Goal: Information Seeking & Learning: Learn about a topic

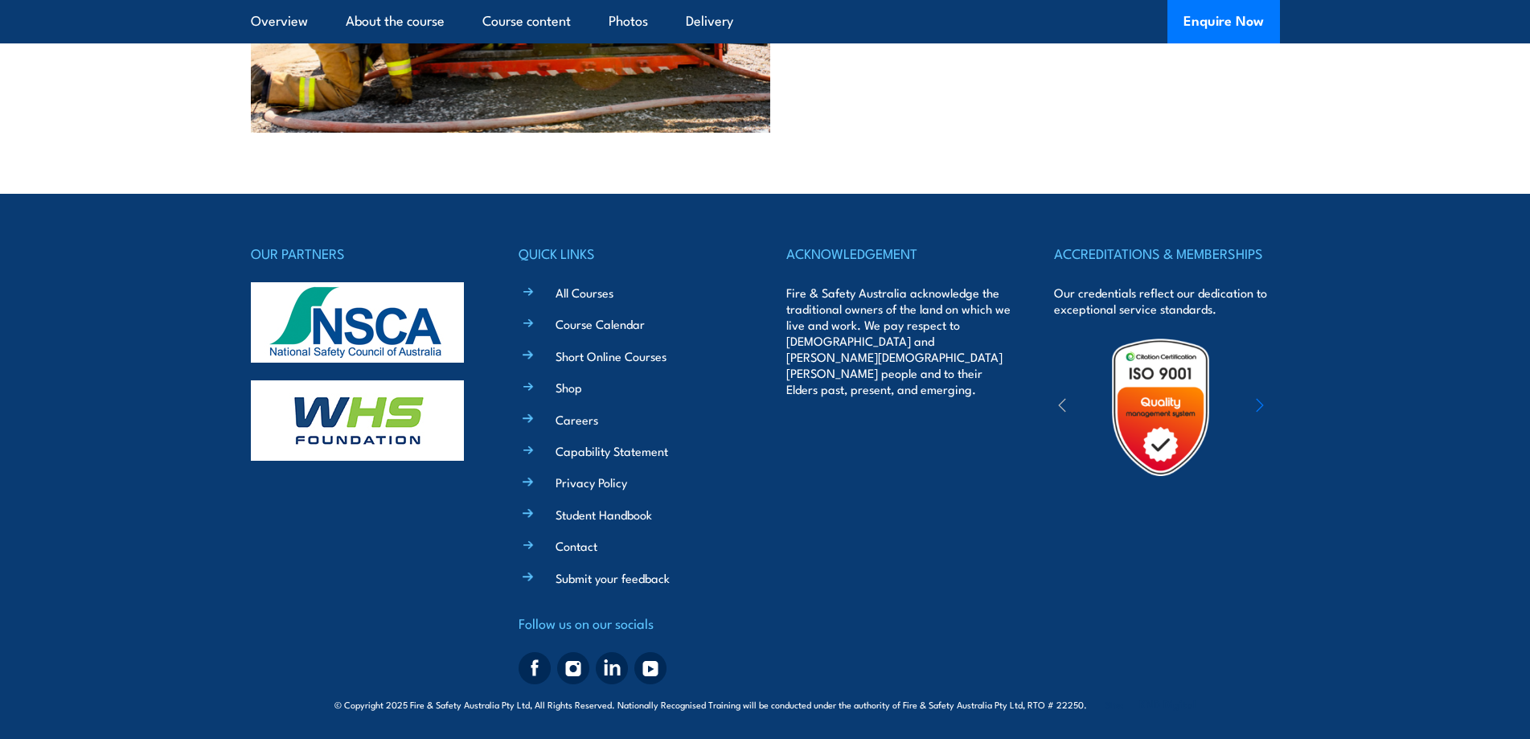
scroll to position [5583, 0]
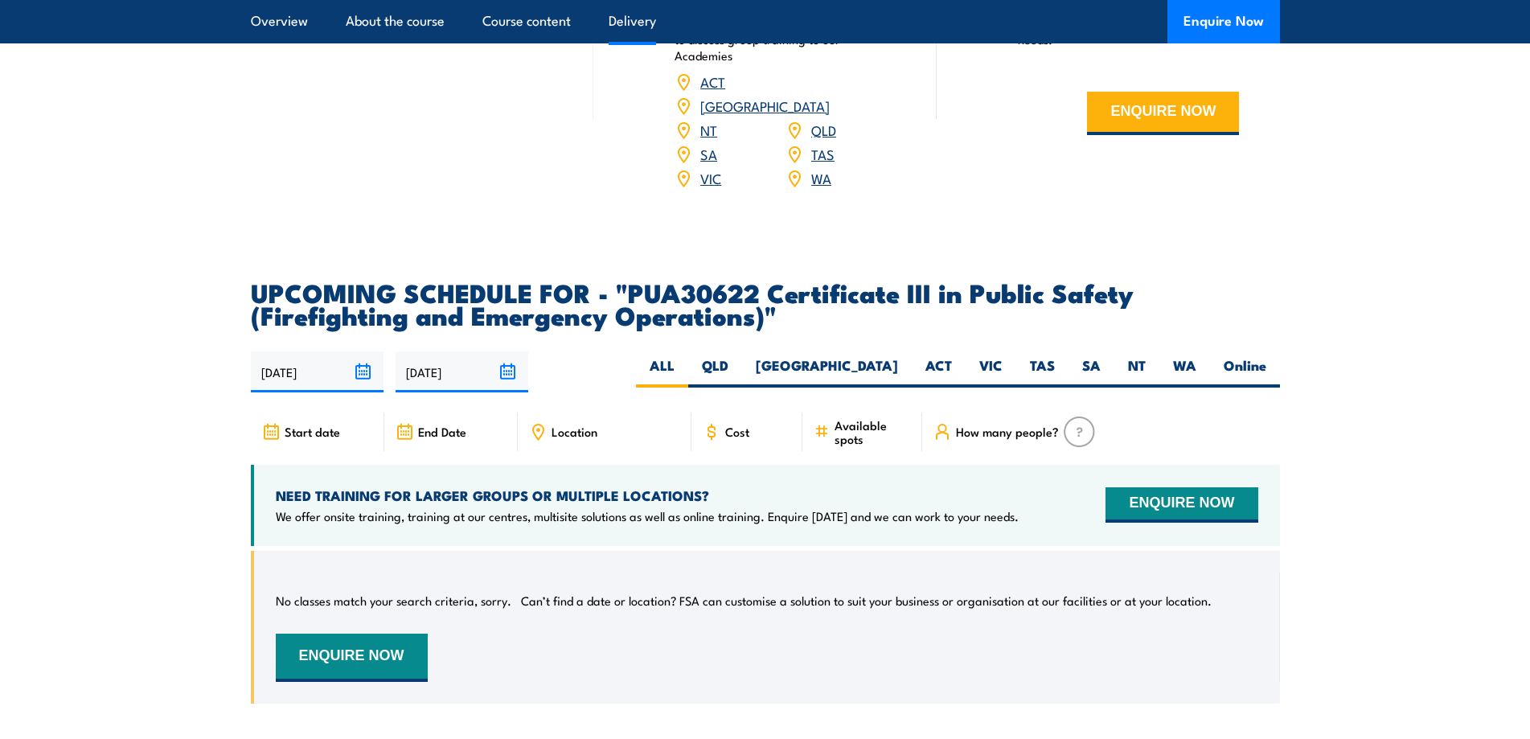
scroll to position [2734, 0]
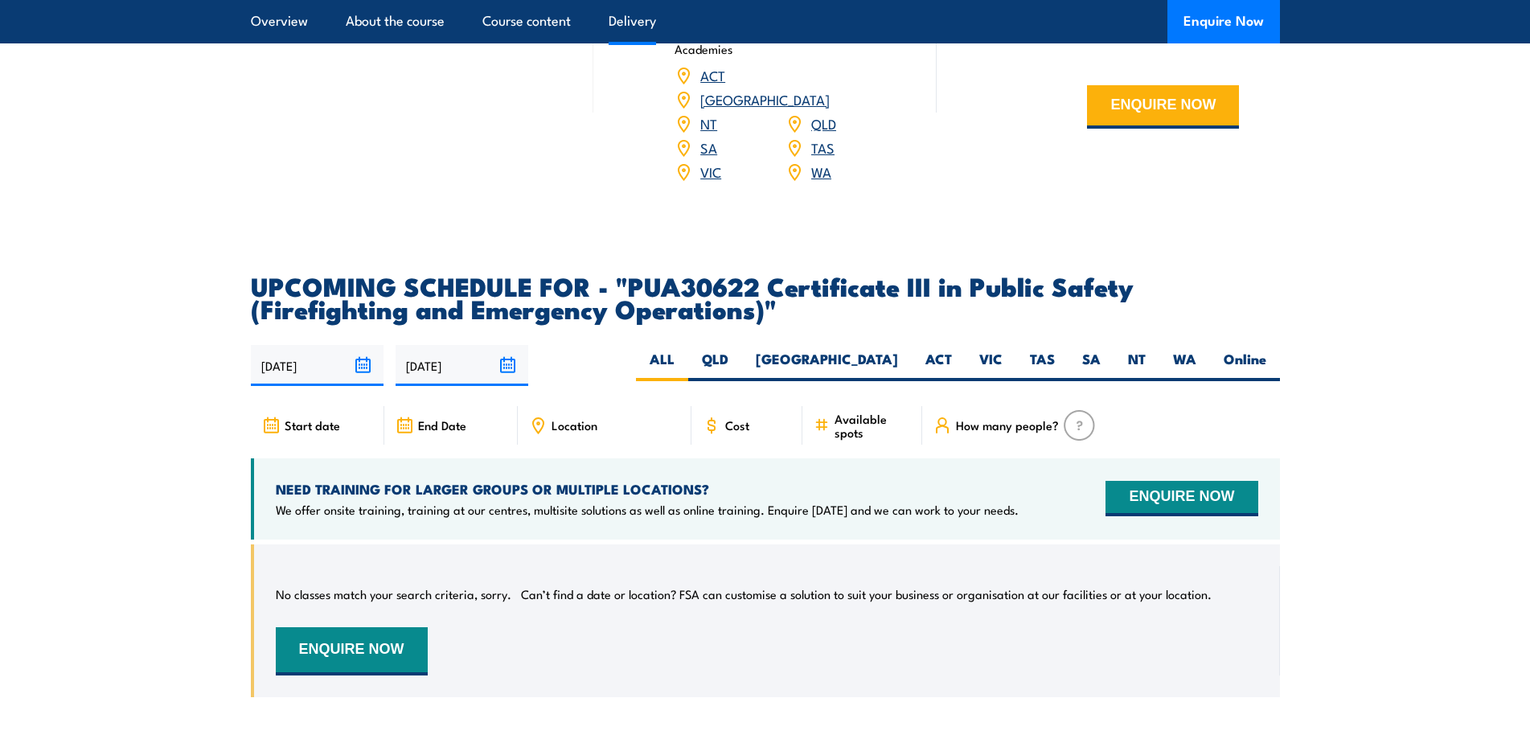
click at [741, 432] on span "Cost" at bounding box center [737, 425] width 24 height 14
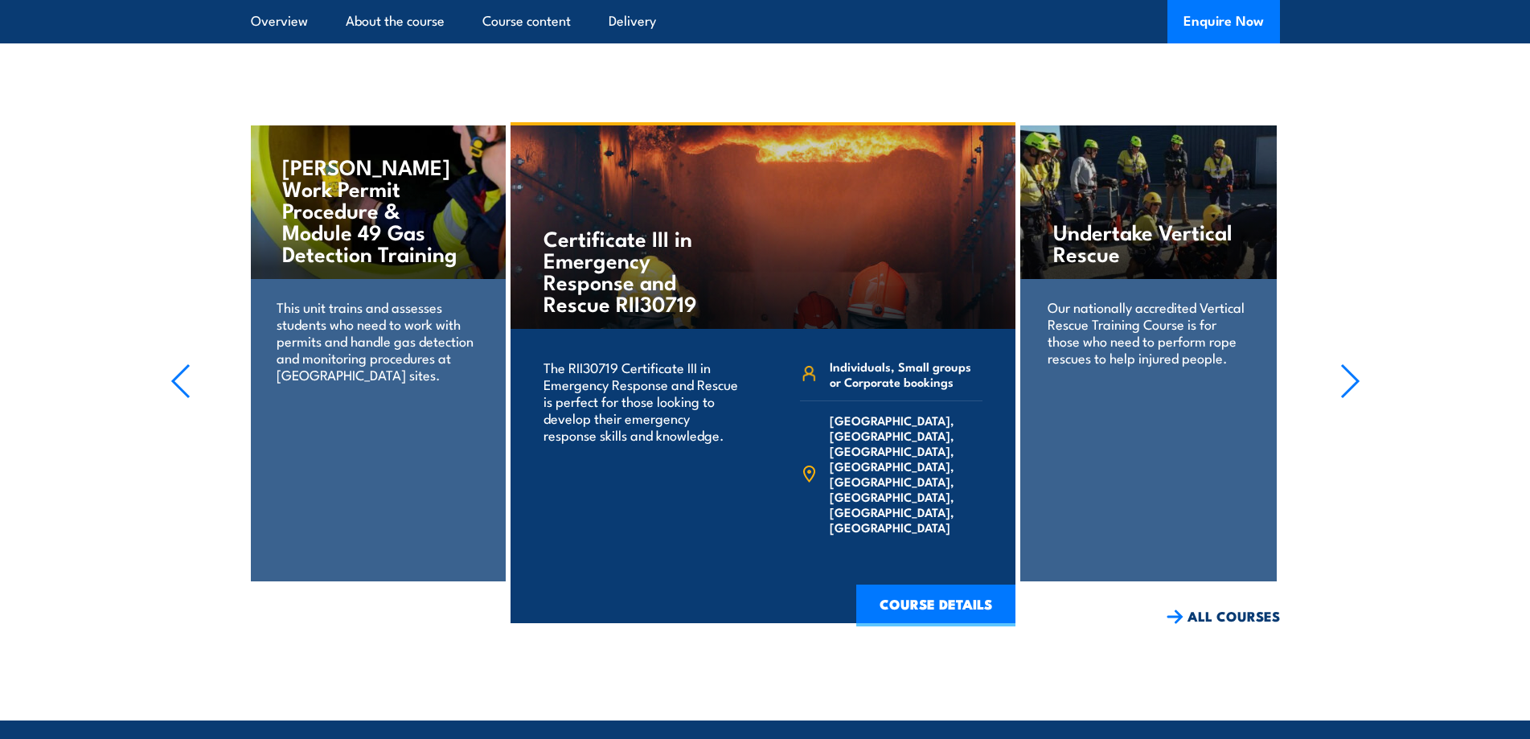
scroll to position [3458, 0]
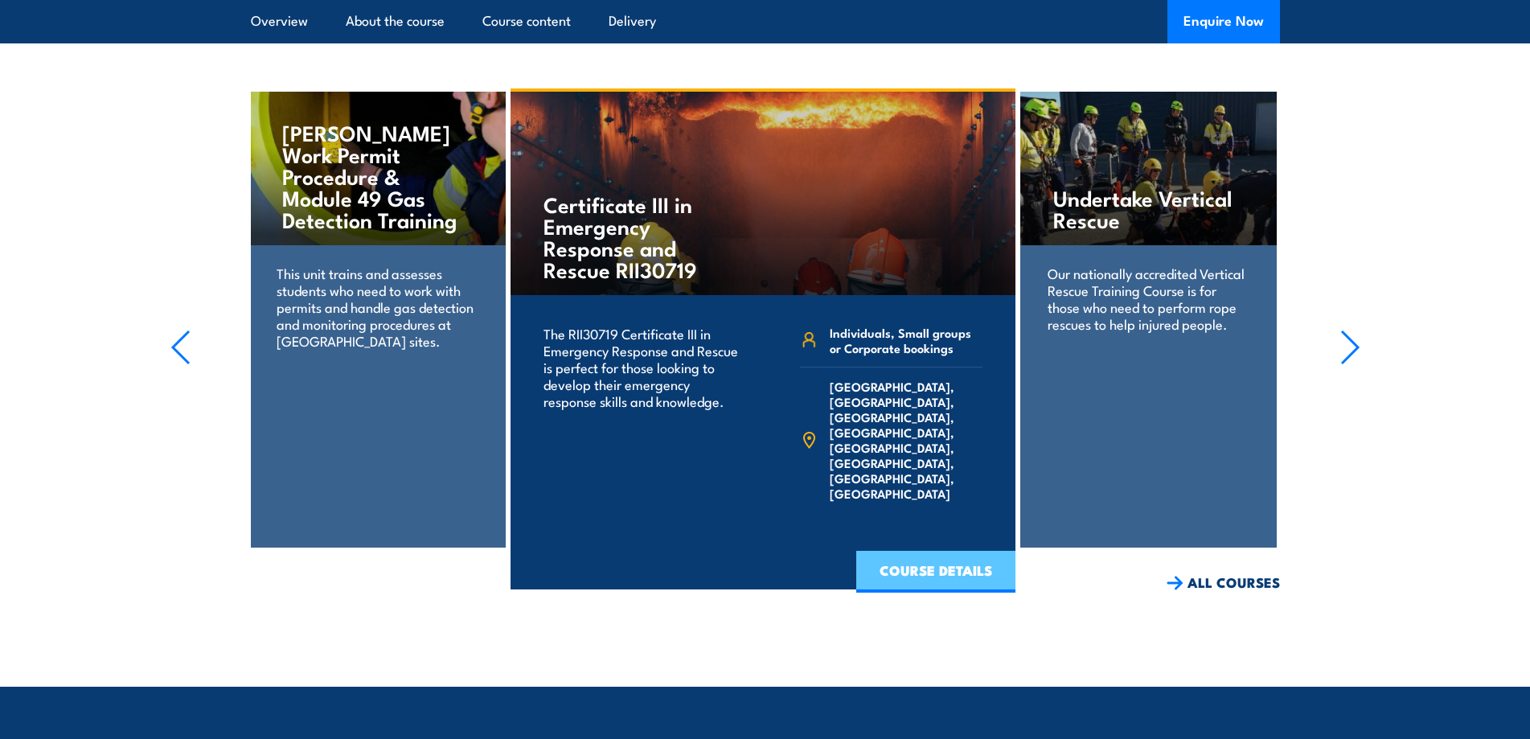
click at [923, 590] on link "COURSE DETAILS" at bounding box center [935, 572] width 159 height 42
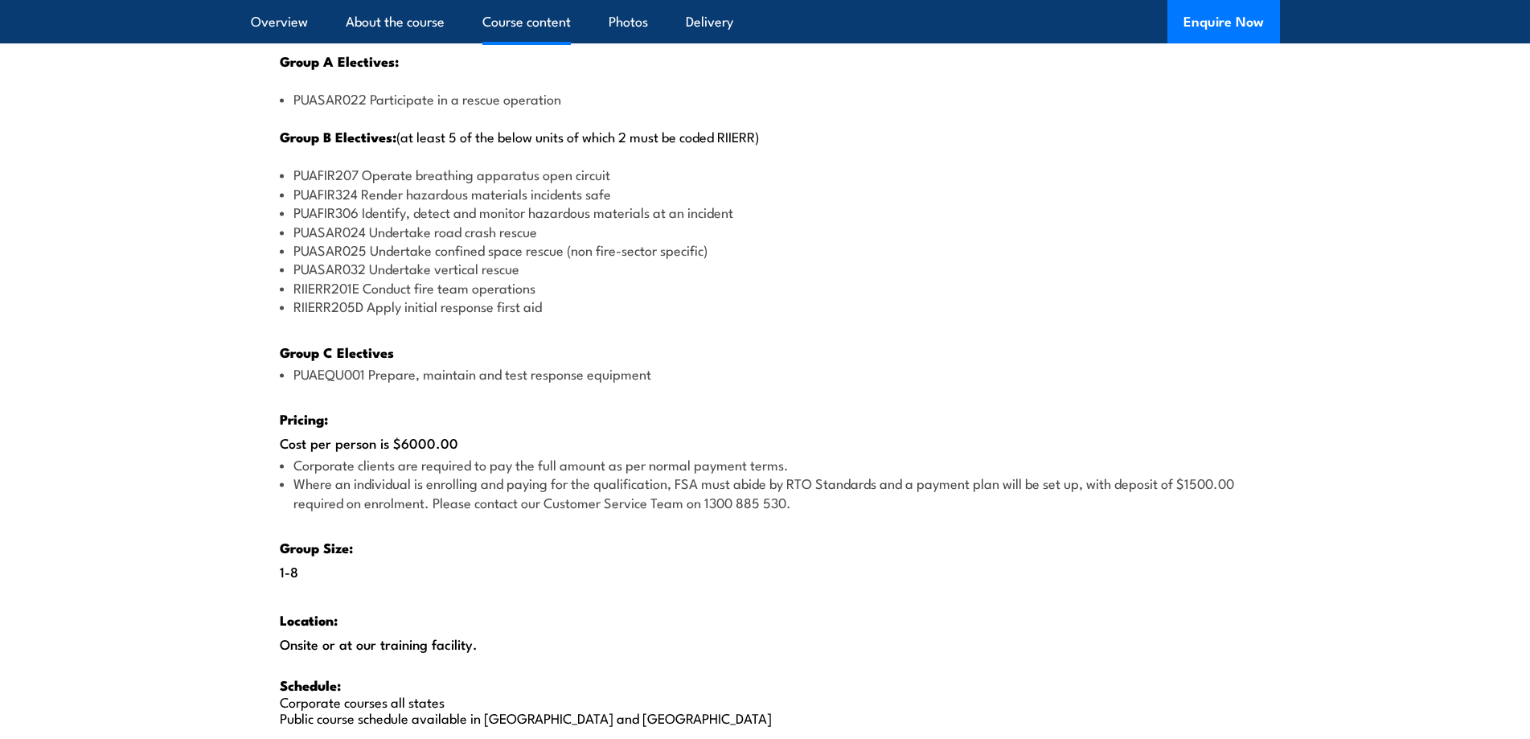
scroll to position [1850, 0]
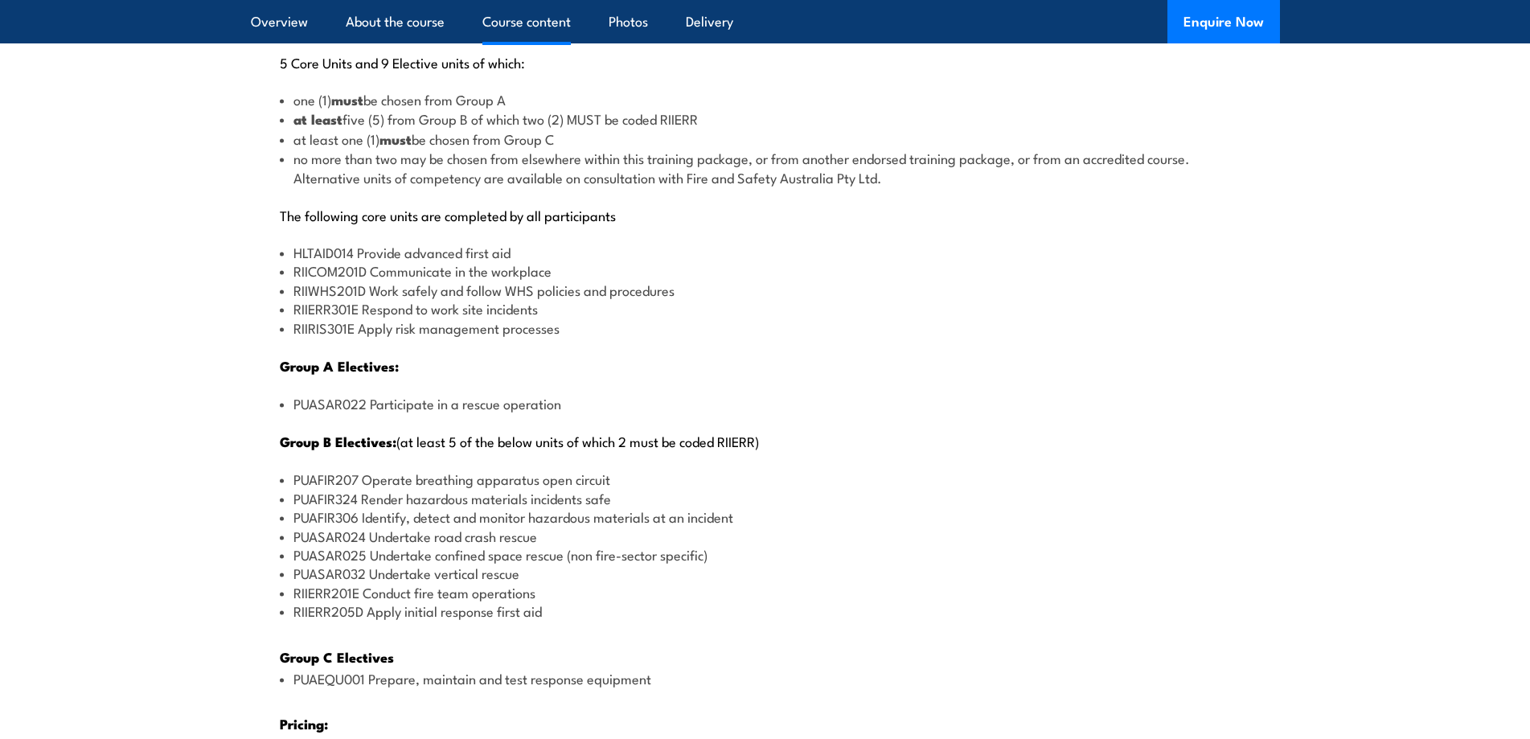
click at [479, 81] on div "There are two options, you can choose between: INTENSIVE - Attending the intens…" at bounding box center [765, 492] width 1029 height 1144
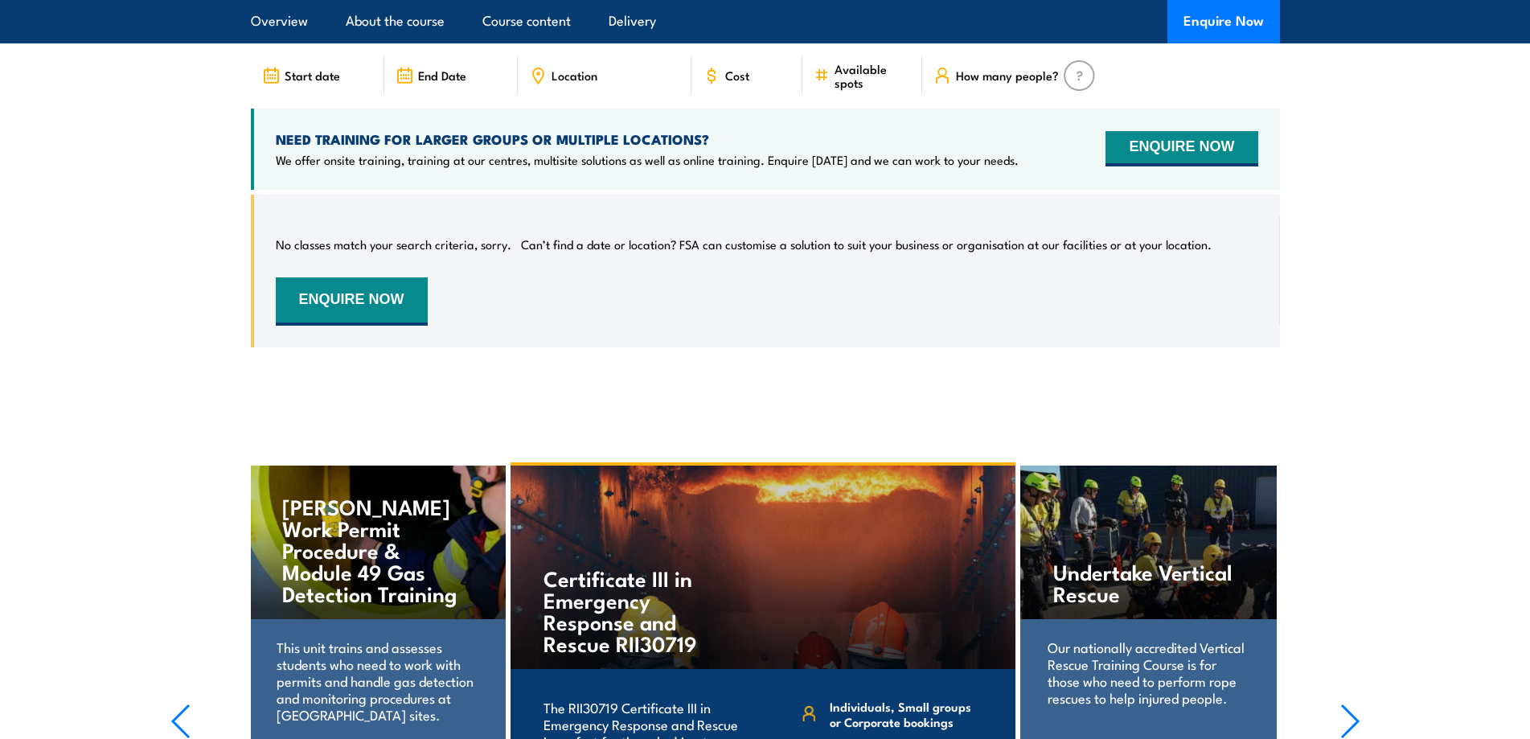
scroll to position [3056, 0]
